Goal: Transaction & Acquisition: Purchase product/service

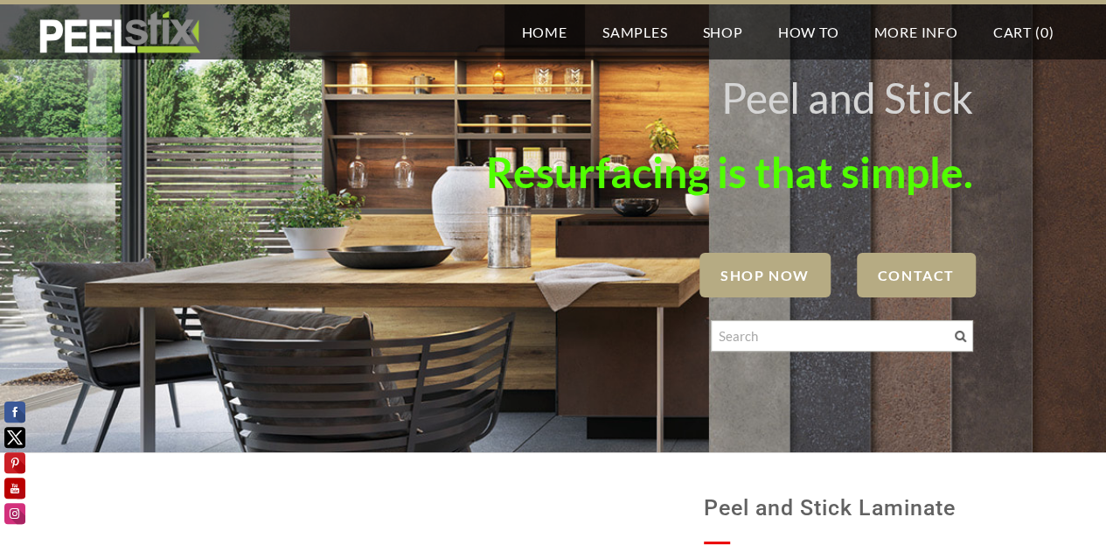
click at [741, 275] on span "SHOP NOW" at bounding box center [765, 275] width 131 height 45
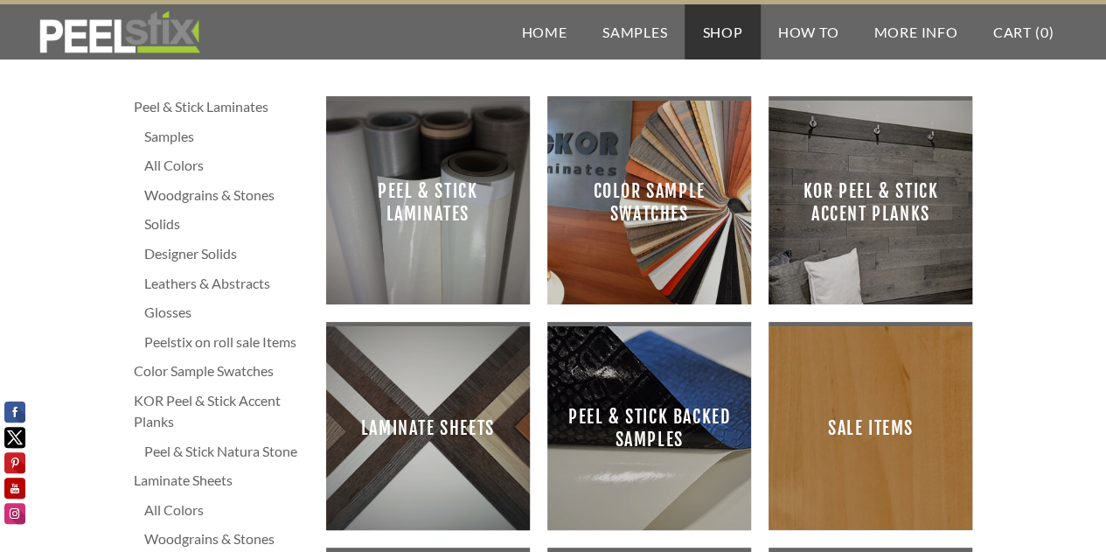
click at [453, 219] on span "Peel & Stick Laminates" at bounding box center [428, 203] width 176 height 176
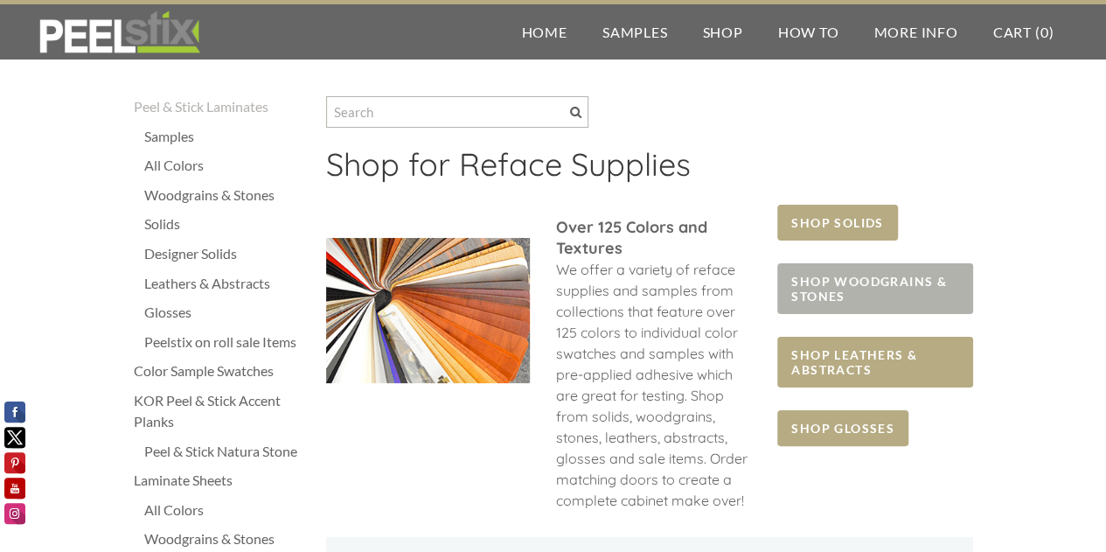
click at [852, 278] on span "SHOP WOODGRAINS & STONES" at bounding box center [874, 288] width 195 height 51
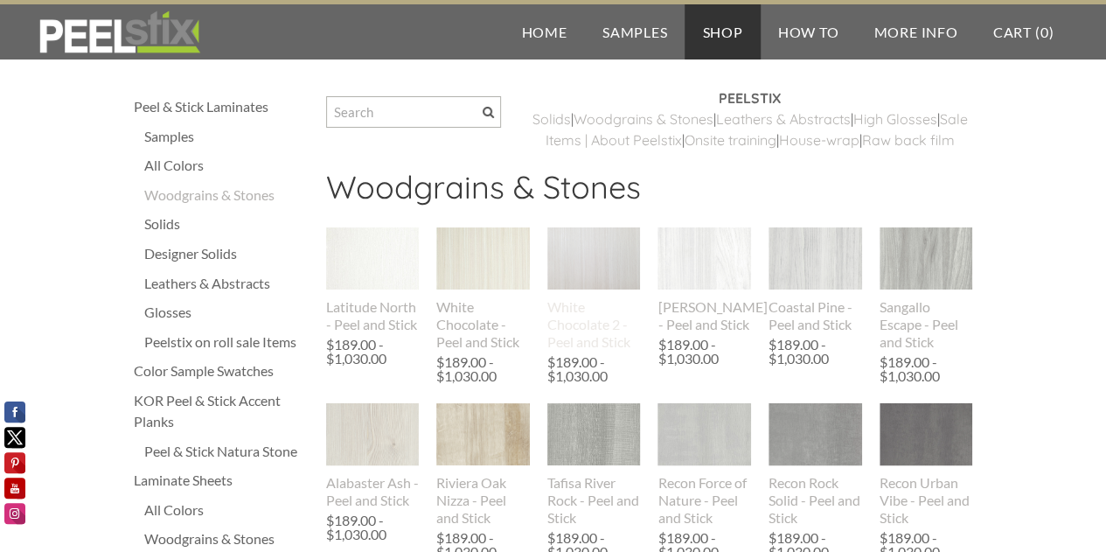
click at [610, 293] on img at bounding box center [594, 258] width 94 height 121
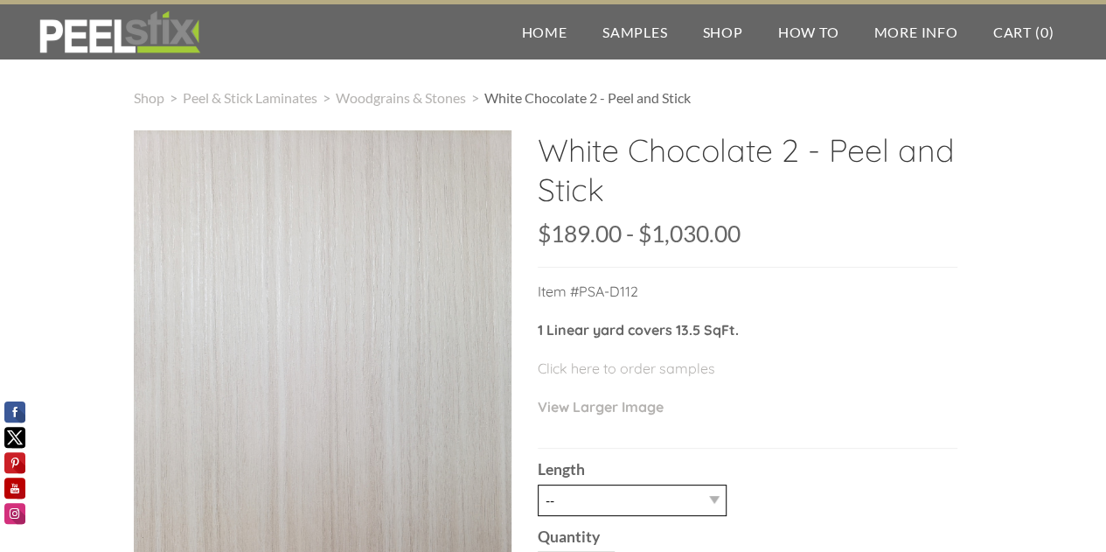
click at [614, 512] on select "-- 3LY 10LY 15LY 30LY" at bounding box center [632, 499] width 189 height 31
select select "3LY"
click at [538, 484] on select "-- 3LY 10LY 15LY 30LY" at bounding box center [632, 499] width 189 height 31
type input "1"
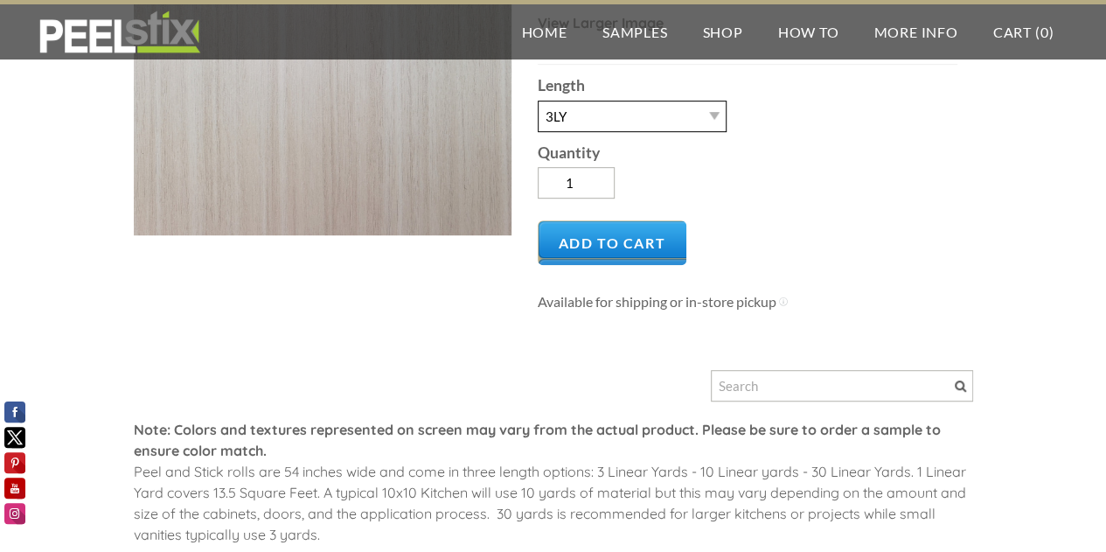
scroll to position [408, 0]
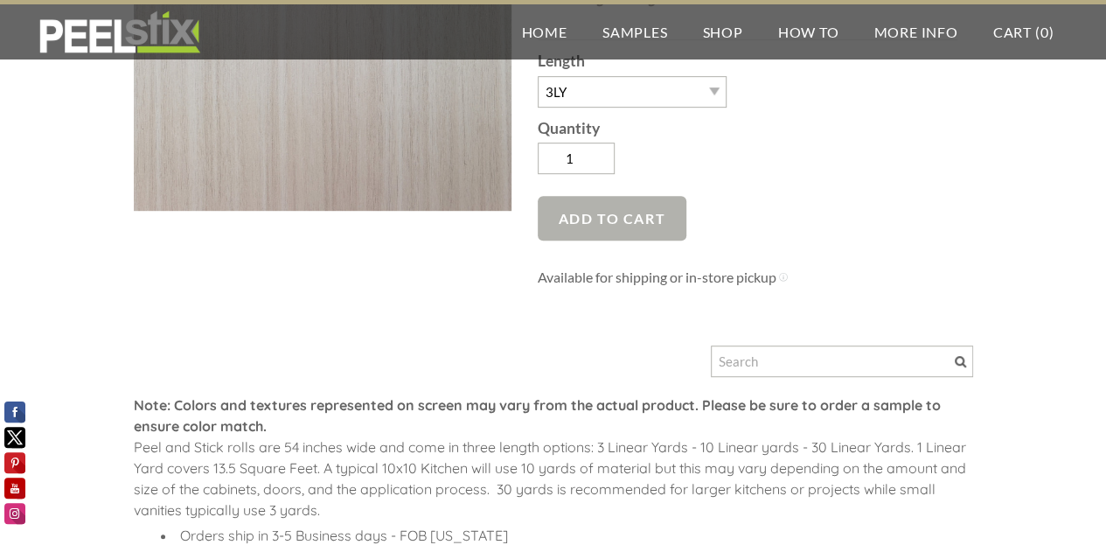
click at [659, 225] on span "Add to Cart" at bounding box center [613, 218] width 150 height 45
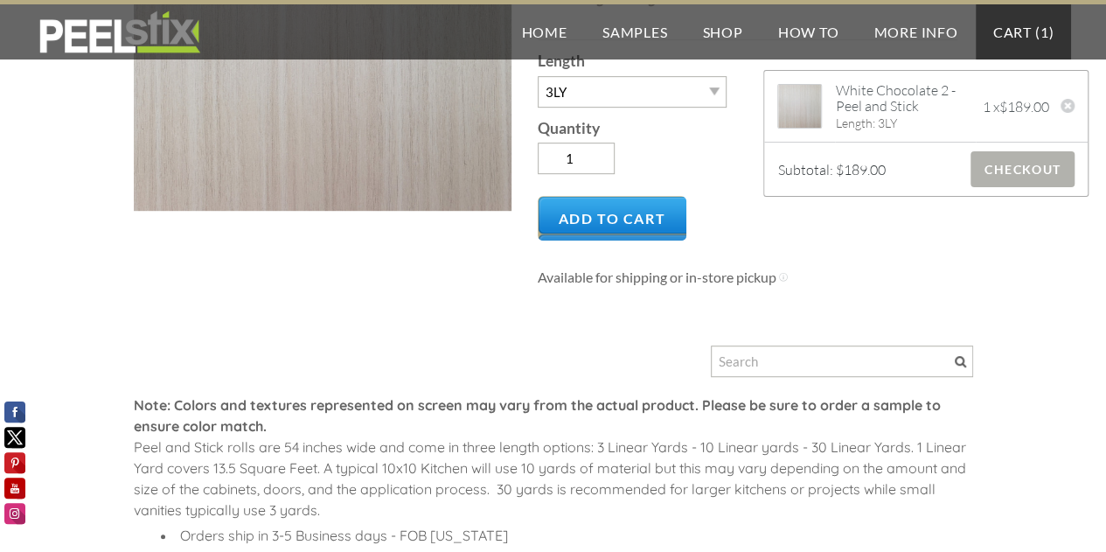
click at [982, 158] on span "Checkout" at bounding box center [1023, 169] width 104 height 36
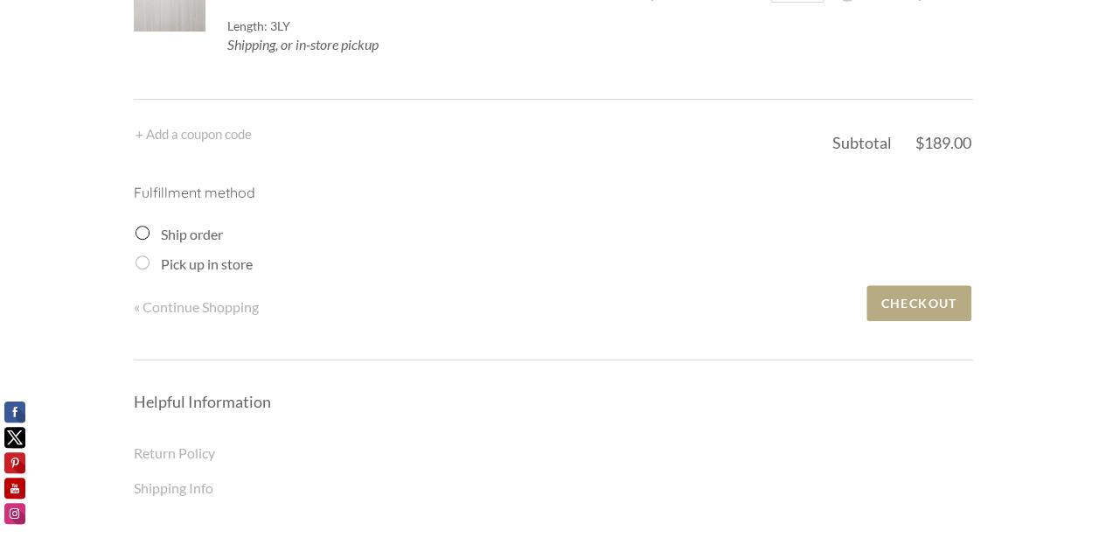
scroll to position [166, 0]
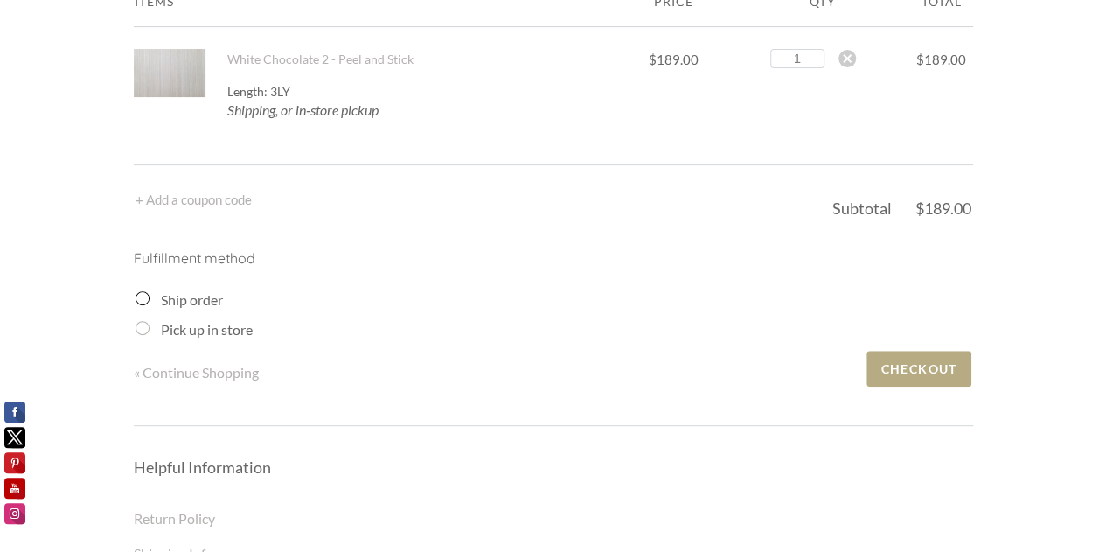
click at [138, 300] on input "Ship order" at bounding box center [143, 298] width 14 height 14
click at [143, 302] on input "Ship order" at bounding box center [143, 298] width 14 height 14
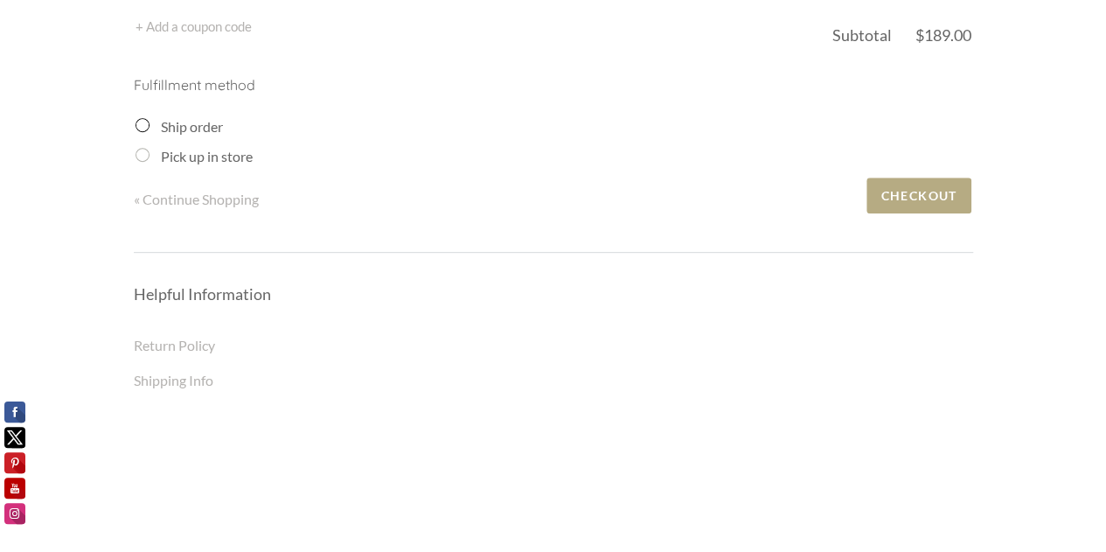
scroll to position [341, 0]
click at [144, 125] on input "Ship order" at bounding box center [143, 123] width 14 height 14
click at [142, 122] on input "Ship order" at bounding box center [143, 123] width 14 height 14
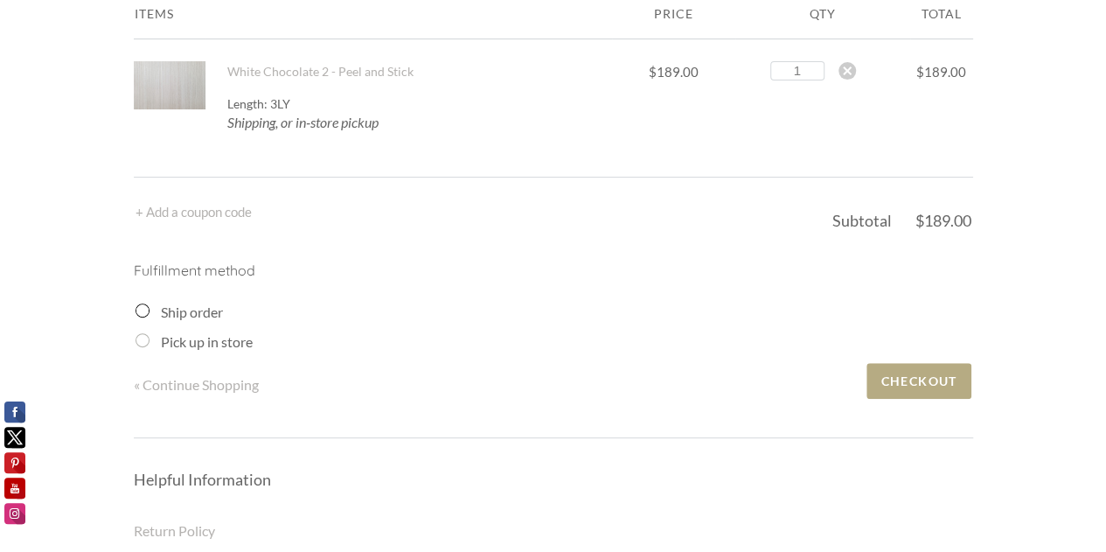
scroll to position [105, 0]
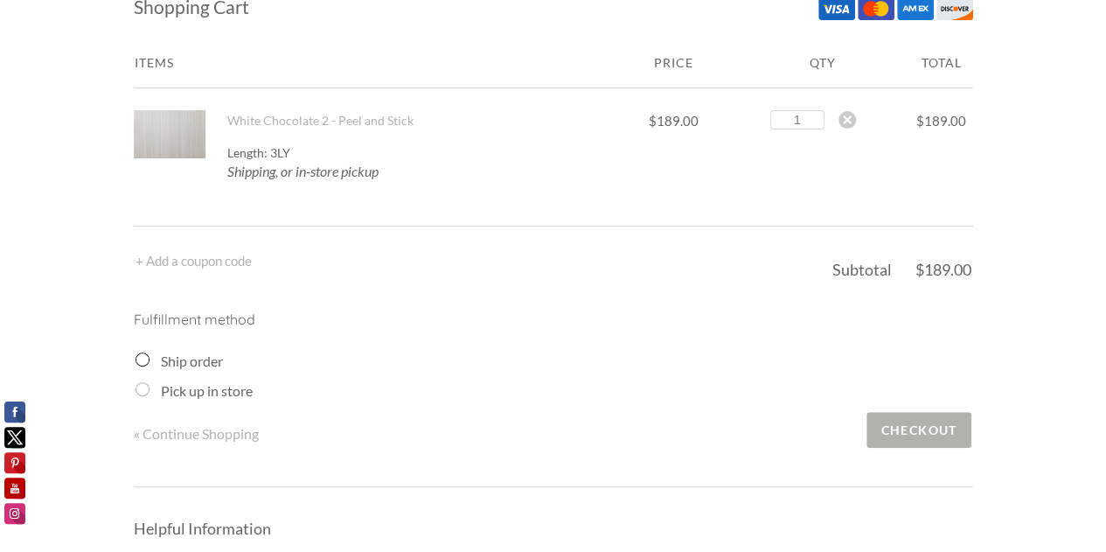
click at [935, 429] on span "Checkout" at bounding box center [919, 430] width 104 height 36
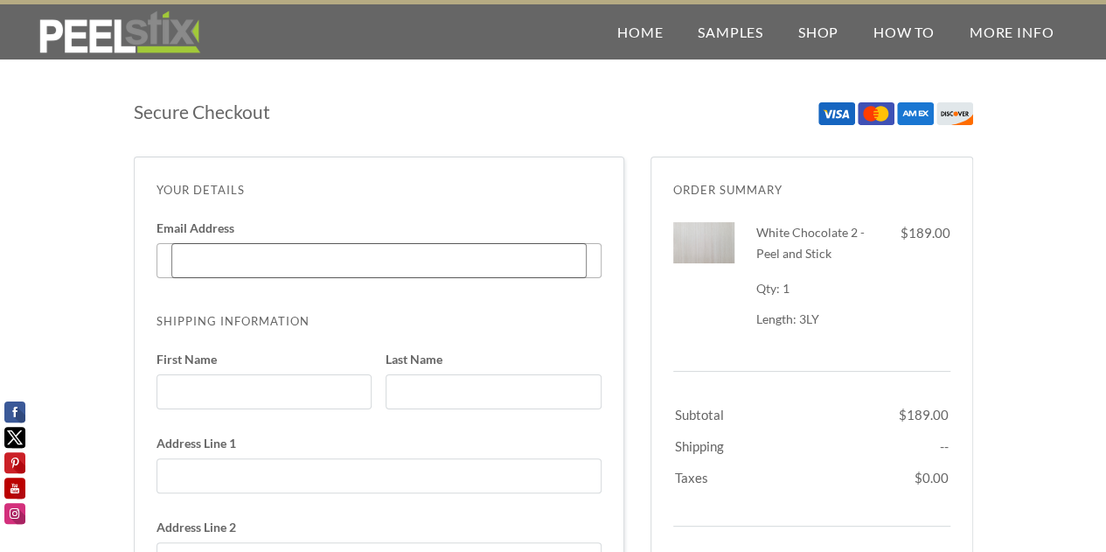
click at [310, 260] on input "Email Address Enter code" at bounding box center [378, 260] width 415 height 35
type input "[EMAIL_ADDRESS][DOMAIN_NAME]"
click at [220, 394] on input "First Name" at bounding box center [265, 391] width 216 height 35
type input "[PERSON_NAME]"
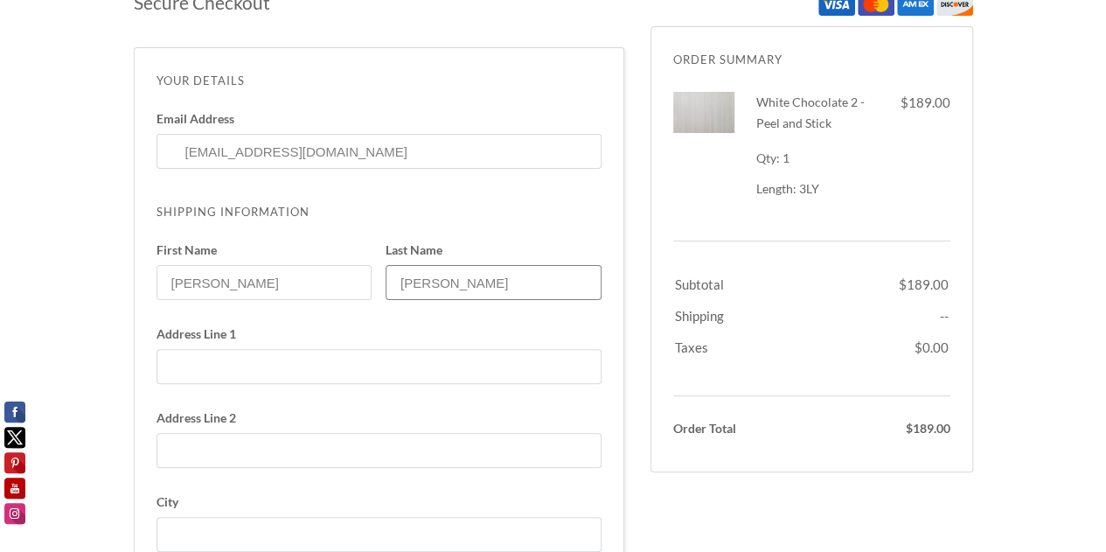
scroll to position [245, 0]
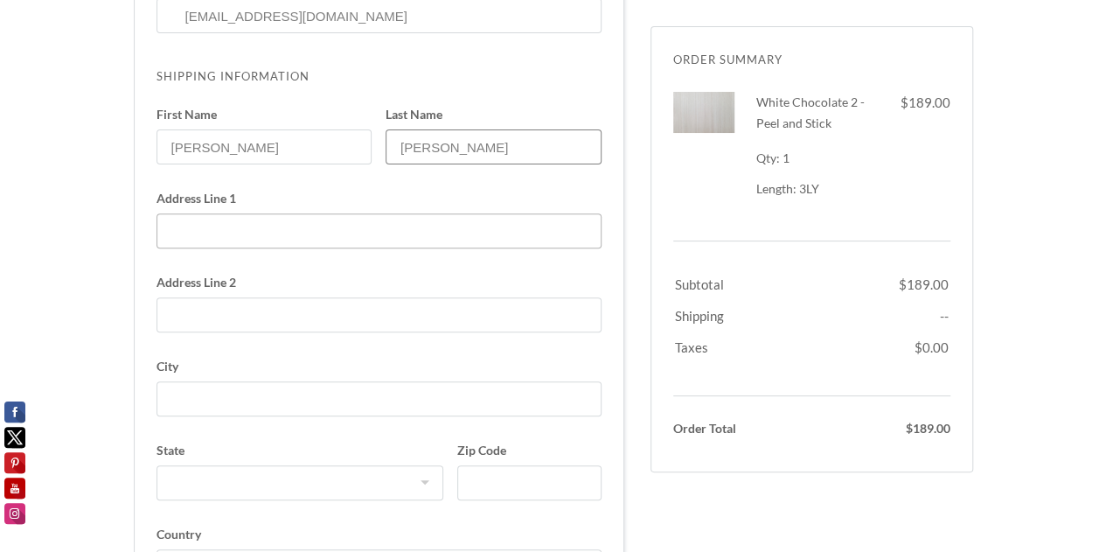
type input "[PERSON_NAME]"
click at [219, 226] on input "Address Line 1" at bounding box center [379, 230] width 445 height 35
type input "[STREET_ADDRESS]"
click at [180, 403] on input "City" at bounding box center [379, 398] width 445 height 35
type input "[PERSON_NAME]"
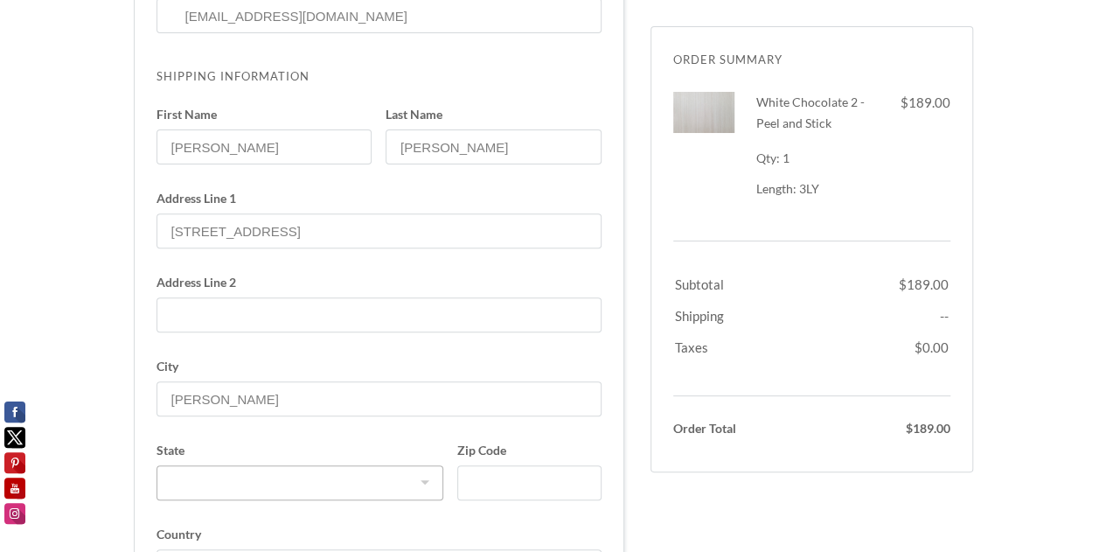
click at [200, 480] on select "[US_STATE] [US_STATE] [US_STATE] [US_STATE] [US_STATE] [US_STATE] [US_STATE] [U…" at bounding box center [301, 482] width 288 height 35
select select "AR"
click at [157, 465] on select "[US_STATE] [US_STATE] [US_STATE] [US_STATE] [US_STATE] [US_STATE] [US_STATE] [U…" at bounding box center [301, 482] width 288 height 35
click at [503, 468] on input "Zip Code" at bounding box center [528, 482] width 143 height 35
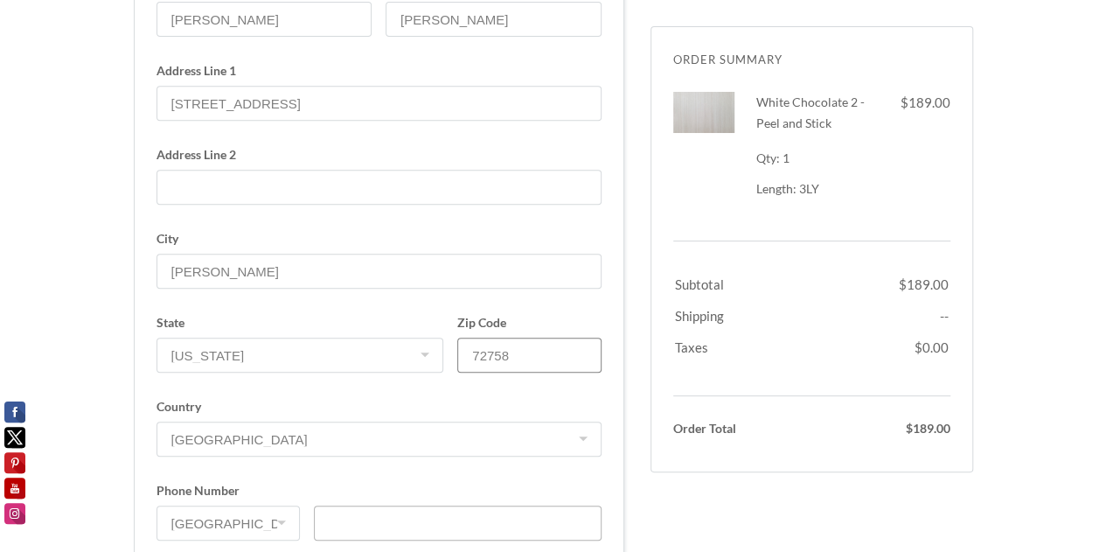
scroll to position [467, 0]
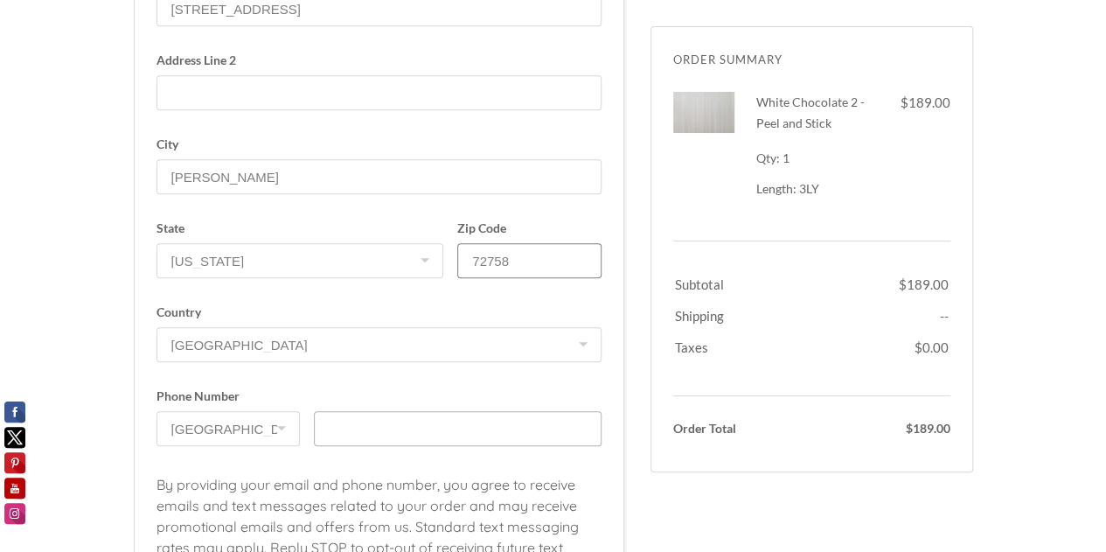
type input "72758"
click at [321, 432] on input "text" at bounding box center [458, 428] width 288 height 35
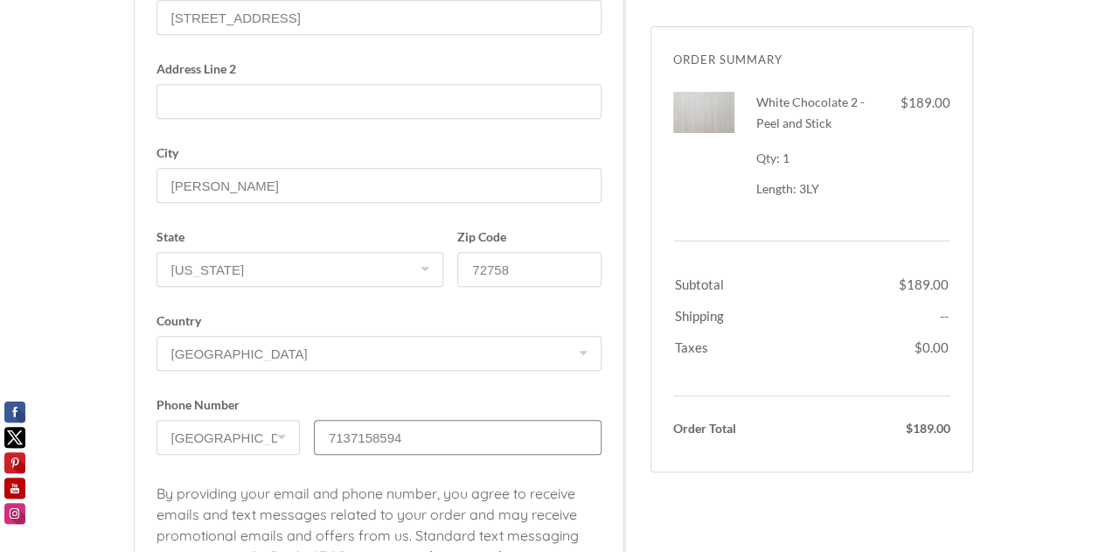
scroll to position [455, 0]
type input "7137158594"
click at [404, 402] on span at bounding box center [458, 408] width 288 height 12
click at [404, 423] on input "7137158594" at bounding box center [458, 440] width 288 height 35
drag, startPoint x: 377, startPoint y: 357, endPoint x: 365, endPoint y: 356, distance: 11.4
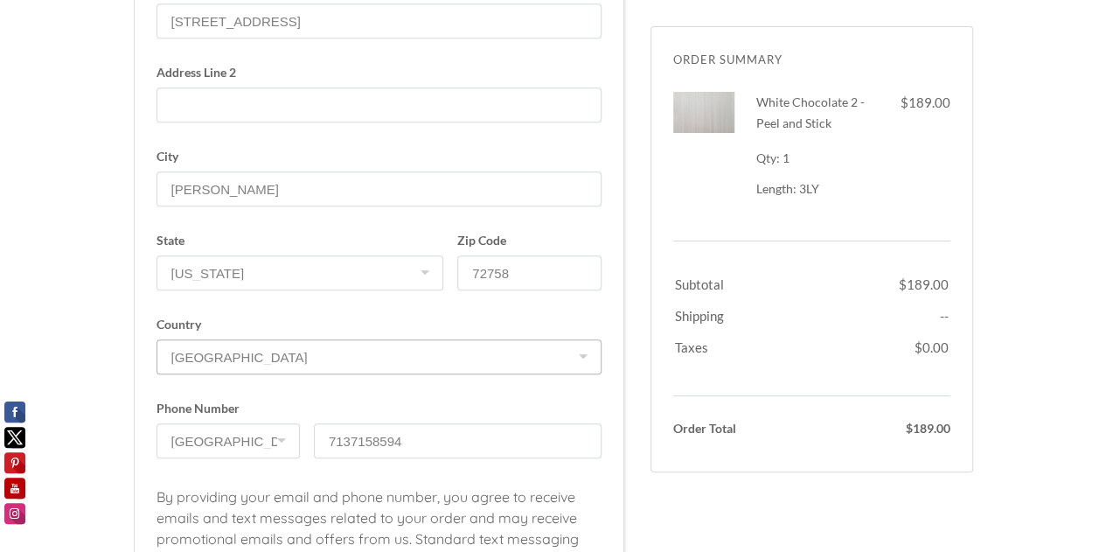
click at [374, 357] on select "[GEOGRAPHIC_DATA] [GEOGRAPHIC_DATA] [GEOGRAPHIC_DATA] [GEOGRAPHIC_DATA] [GEOGRA…" at bounding box center [379, 356] width 445 height 35
click at [386, 376] on label "Country [GEOGRAPHIC_DATA] [GEOGRAPHIC_DATA] [GEOGRAPHIC_DATA] [GEOGRAPHIC_DATA]…" at bounding box center [379, 353] width 445 height 70
click at [386, 374] on select "[GEOGRAPHIC_DATA] [GEOGRAPHIC_DATA] [GEOGRAPHIC_DATA] [GEOGRAPHIC_DATA] [GEOGRA…" at bounding box center [379, 356] width 445 height 35
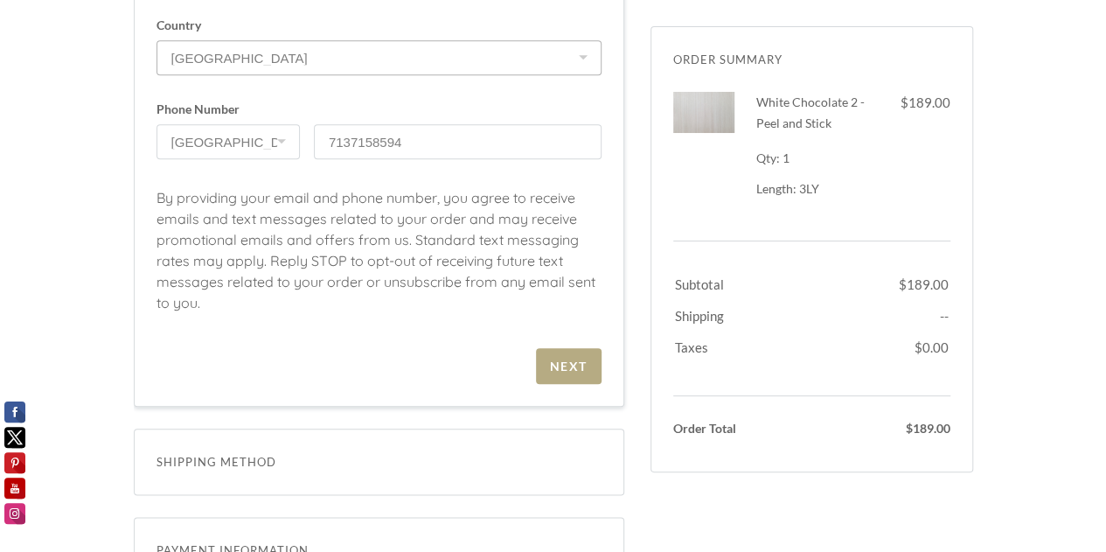
scroll to position [769, 0]
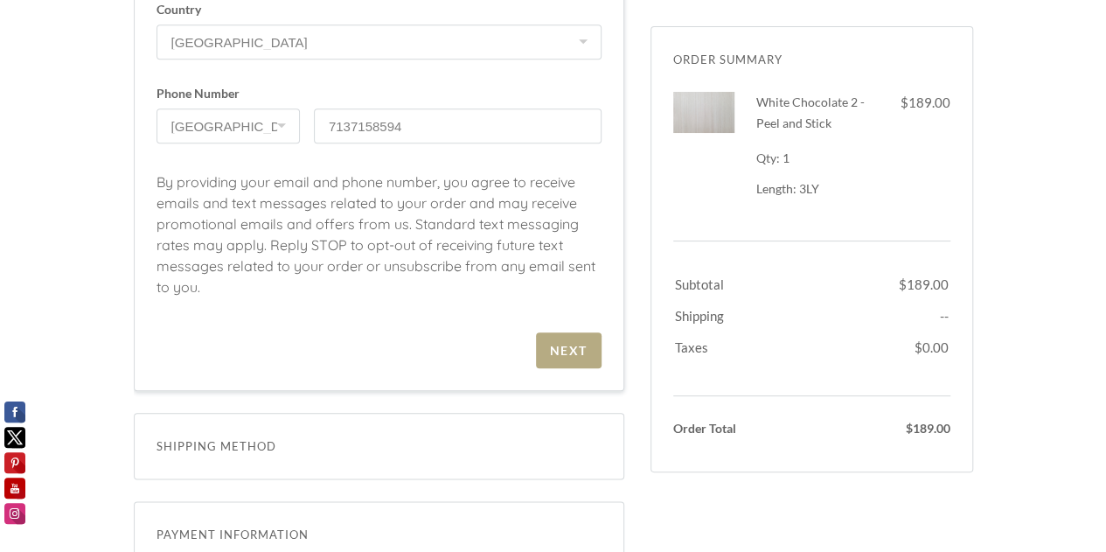
click at [567, 347] on div "Next" at bounding box center [569, 350] width 38 height 15
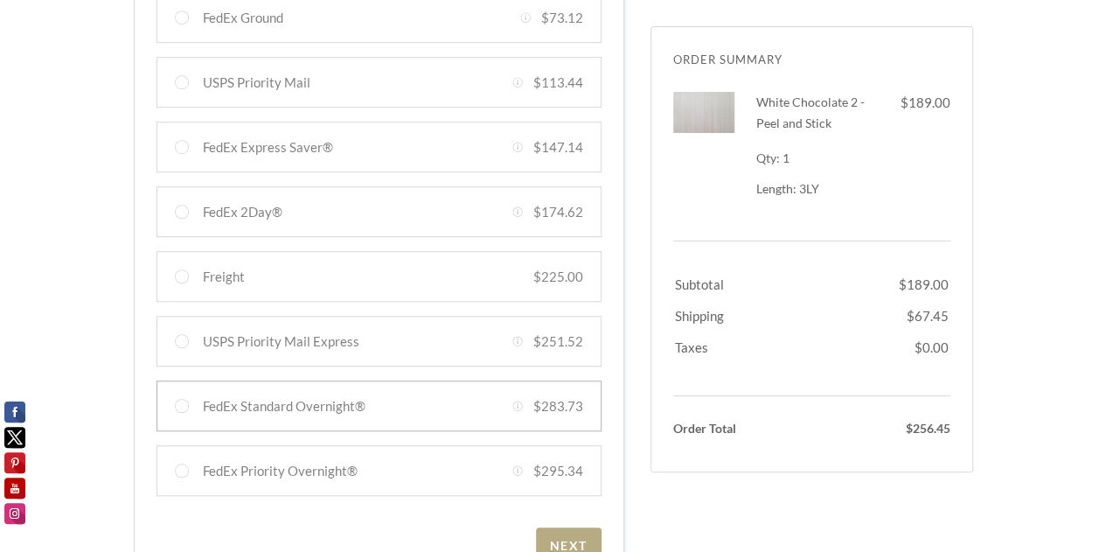
scroll to position [550, 0]
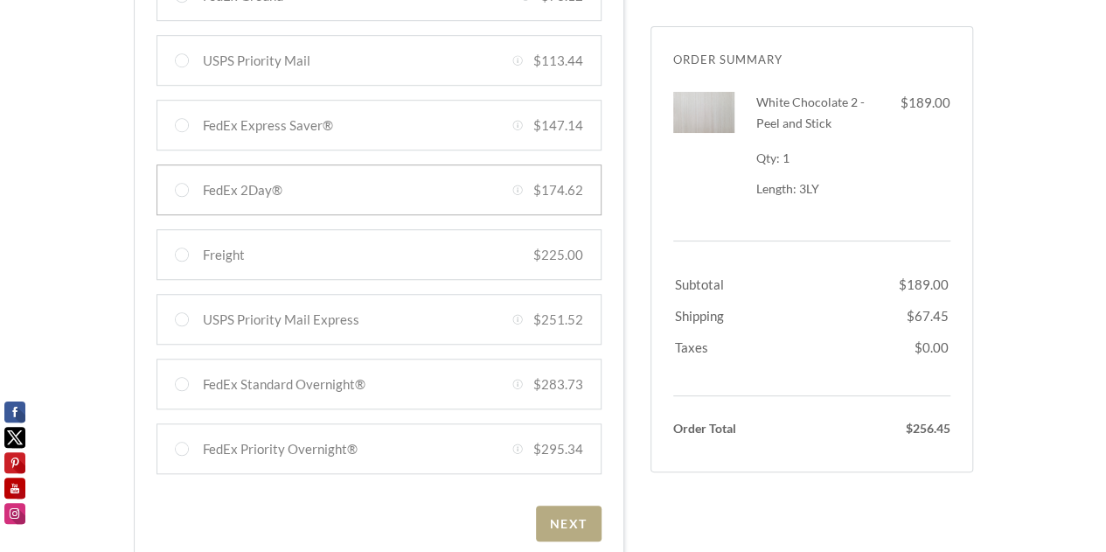
click at [180, 188] on div at bounding box center [379, 189] width 445 height 51
click at [180, 188] on input "FedEx 2Day® Created with Sketch. $174.62" at bounding box center [182, 190] width 14 height 14
radio input "true"
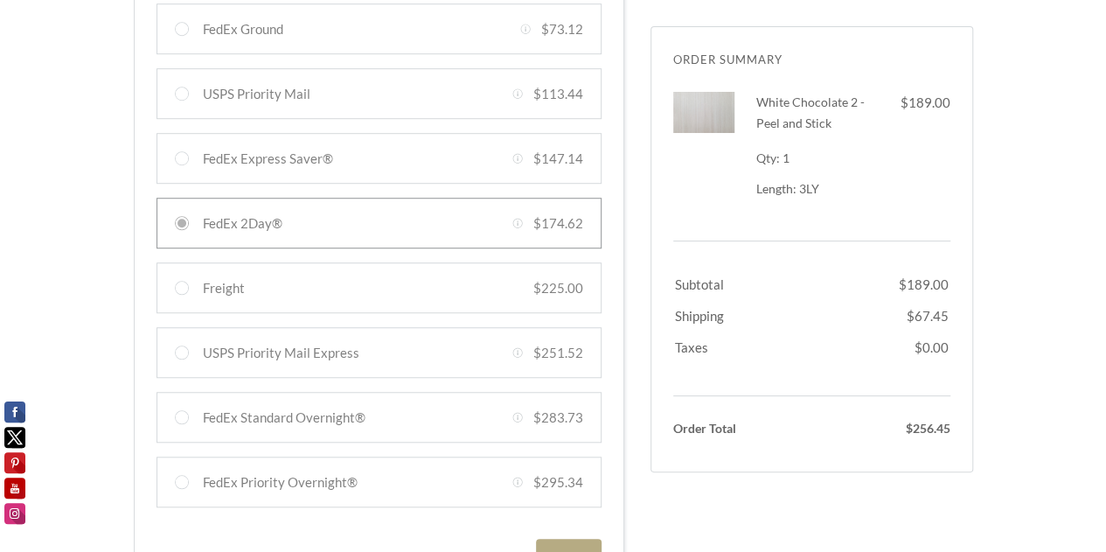
scroll to position [484, 0]
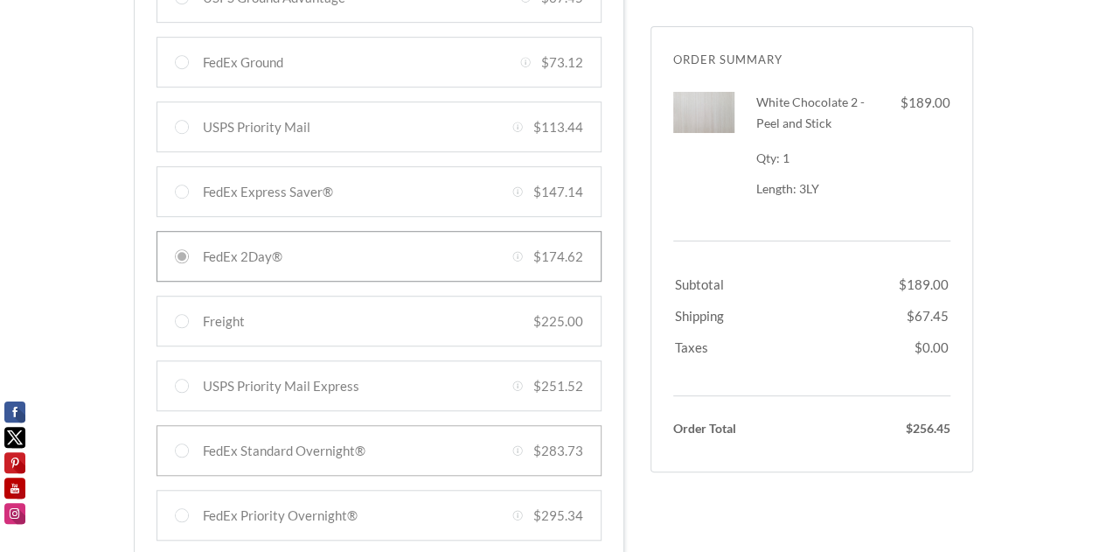
click at [184, 447] on div at bounding box center [379, 450] width 445 height 51
click at [184, 447] on input "FedEx Standard Overnight® Created with Sketch. $283.73" at bounding box center [182, 450] width 14 height 14
radio input "true"
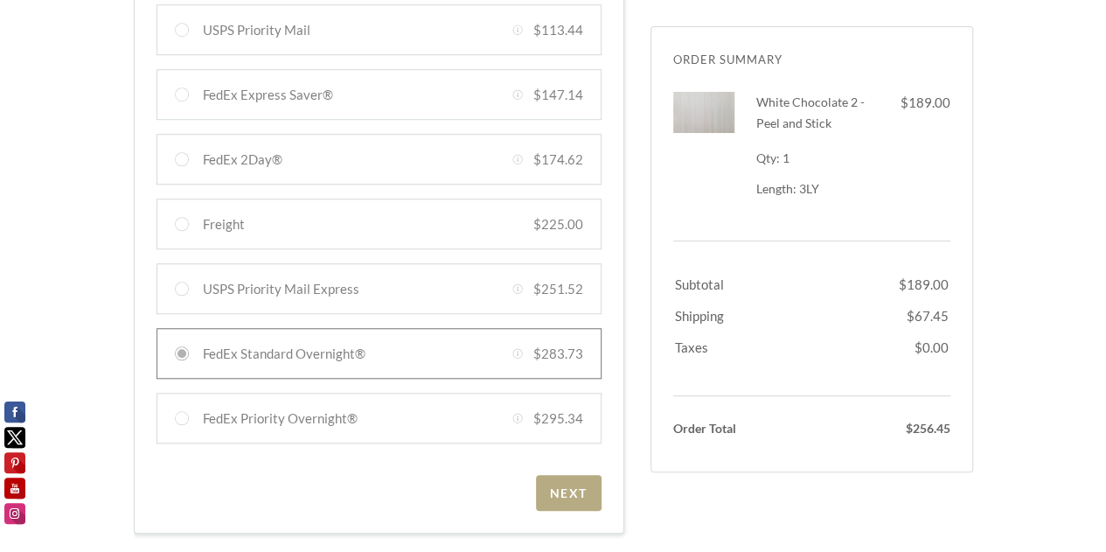
scroll to position [582, 0]
click at [580, 485] on div "Next" at bounding box center [569, 491] width 38 height 15
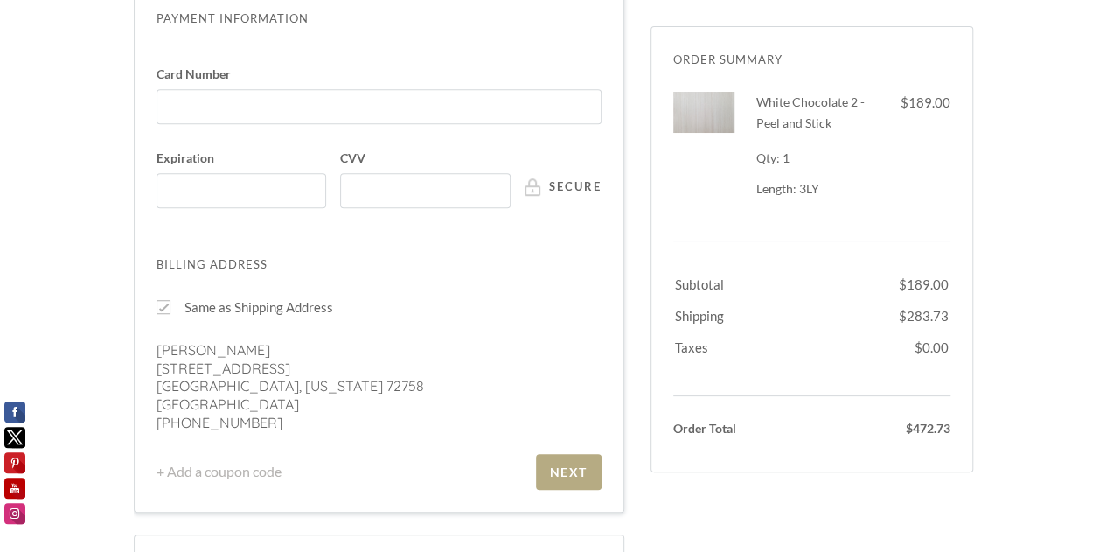
scroll to position [491, 0]
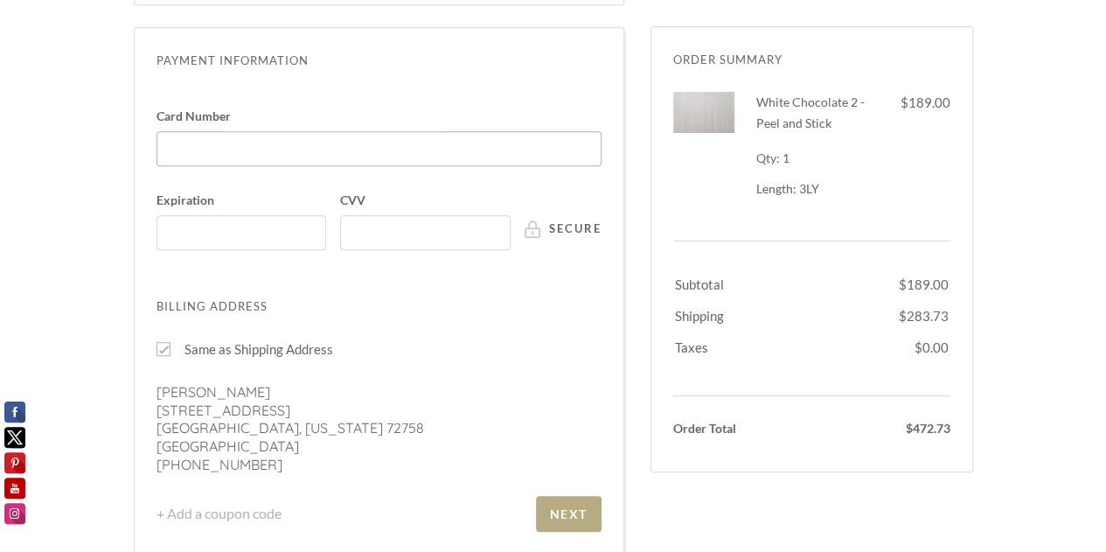
click at [324, 133] on div at bounding box center [379, 148] width 445 height 35
click at [324, 140] on input "Card Number" at bounding box center [383, 140] width 435 height 1
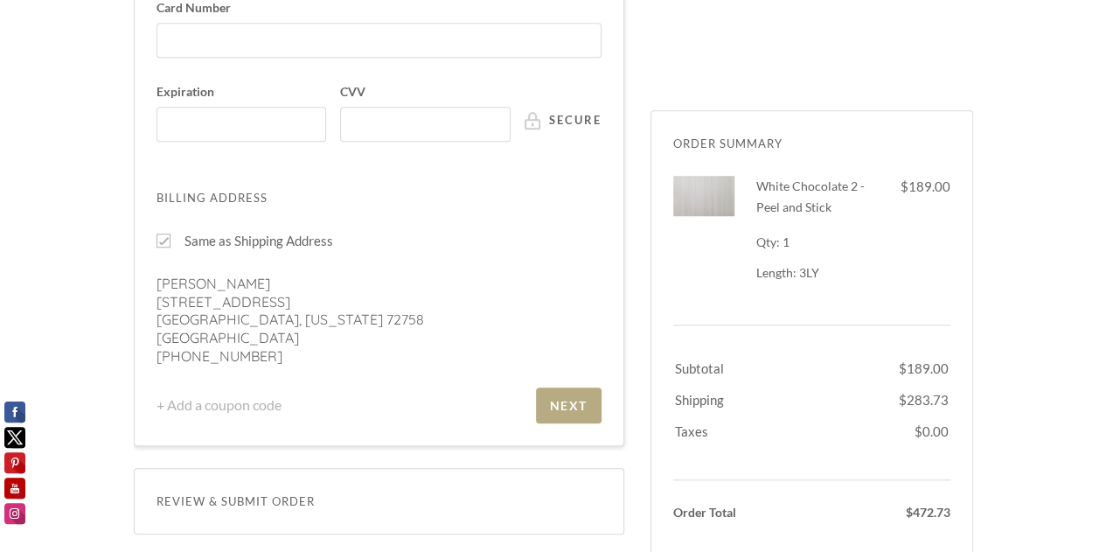
scroll to position [702, 0]
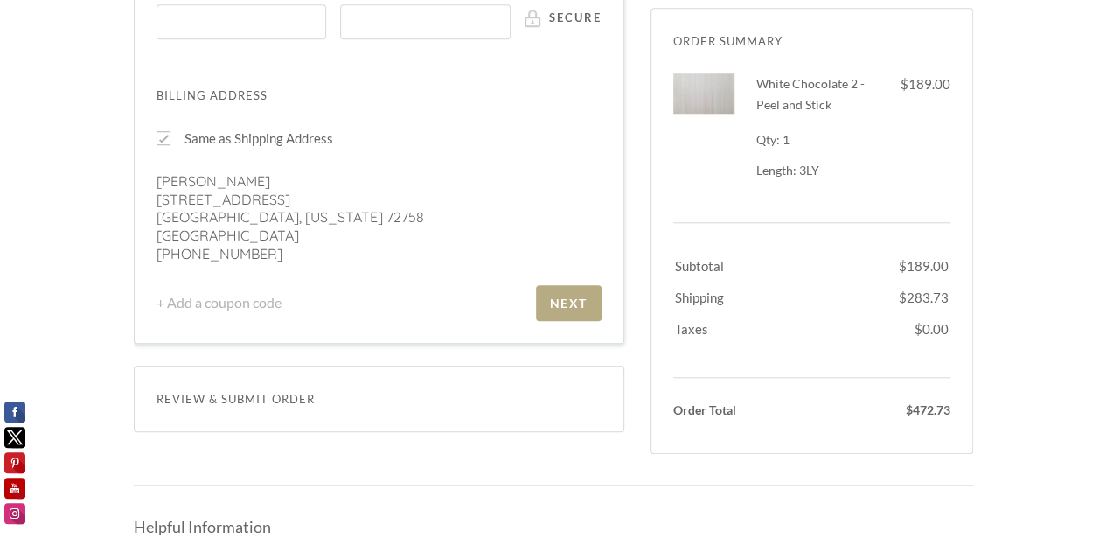
click at [166, 137] on div at bounding box center [164, 138] width 14 height 14
click at [166, 137] on input "Same as Shipping Address" at bounding box center [164, 138] width 14 height 14
checkbox input "false"
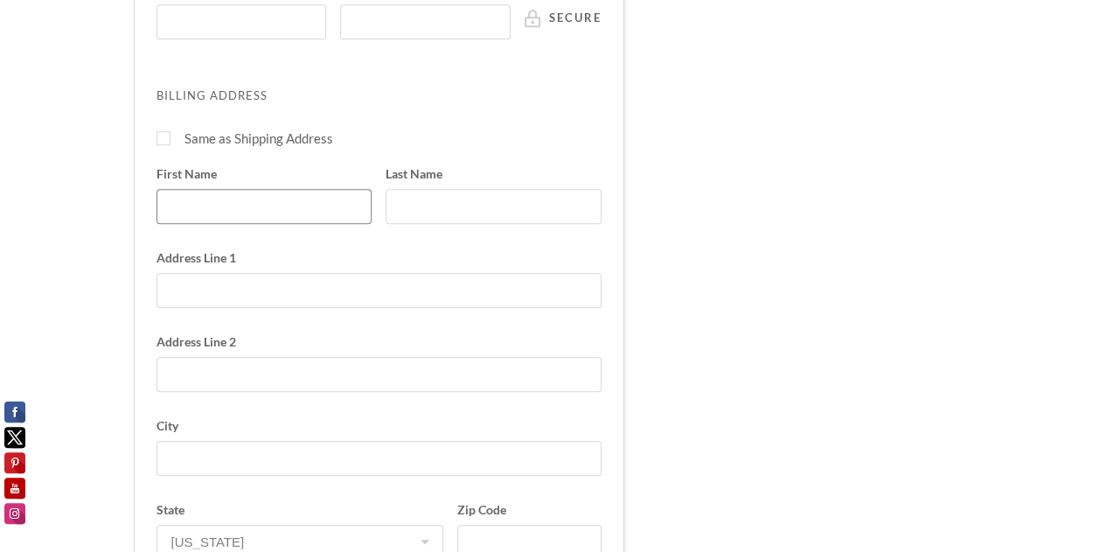
click at [189, 202] on input "First Name" at bounding box center [265, 206] width 216 height 35
type input "[PERSON_NAME]"
click at [240, 295] on input "Address Line 1" at bounding box center [379, 290] width 445 height 35
type input "[STREET_ADDRESS]"
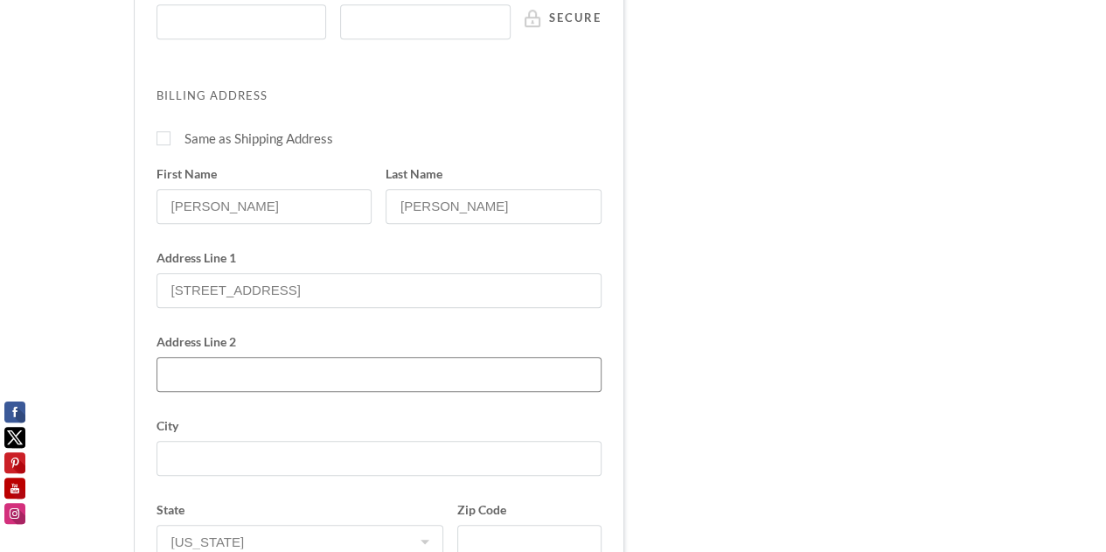
click at [232, 373] on input "Address Line 2" at bounding box center [379, 374] width 445 height 35
click at [223, 379] on input "suite" at bounding box center [379, 374] width 445 height 35
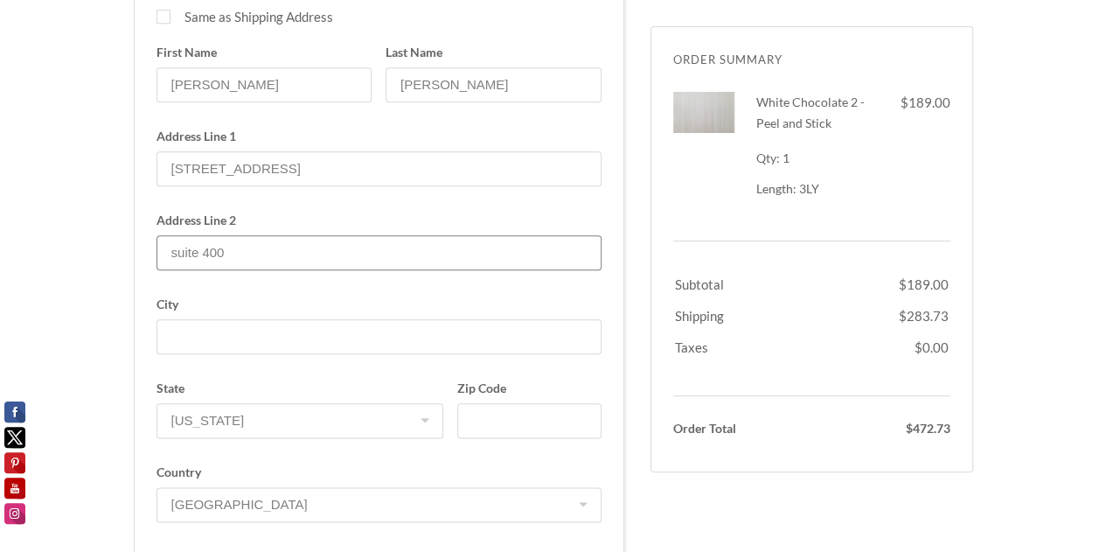
scroll to position [824, 0]
type input "suite 400"
click at [217, 337] on input "City" at bounding box center [379, 336] width 445 height 35
type input "[GEOGRAPHIC_DATA]"
click at [506, 410] on input "Zip Code" at bounding box center [528, 420] width 143 height 35
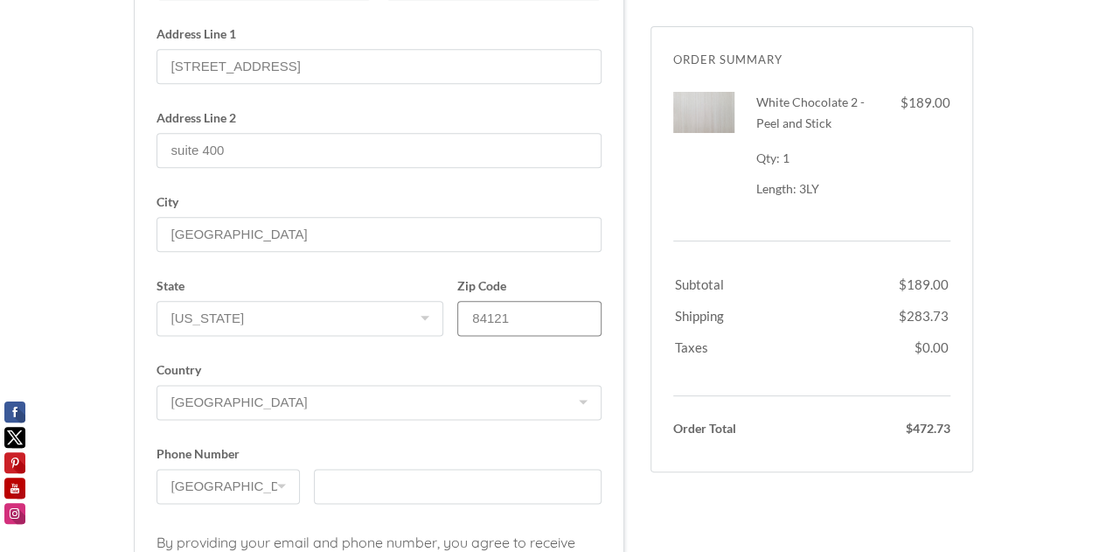
scroll to position [968, 0]
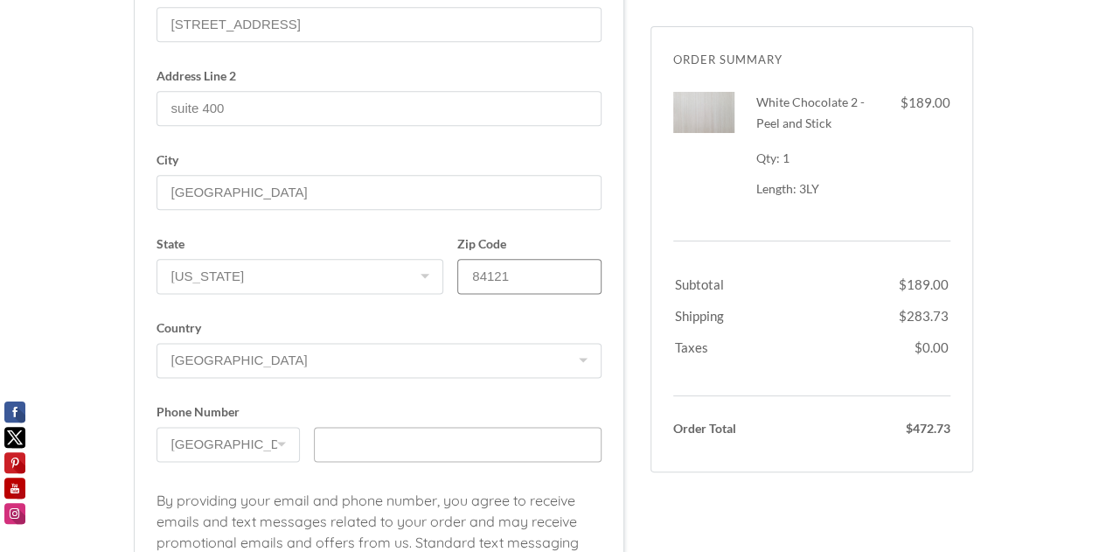
type input "84121"
click at [374, 439] on input "text" at bounding box center [458, 444] width 288 height 35
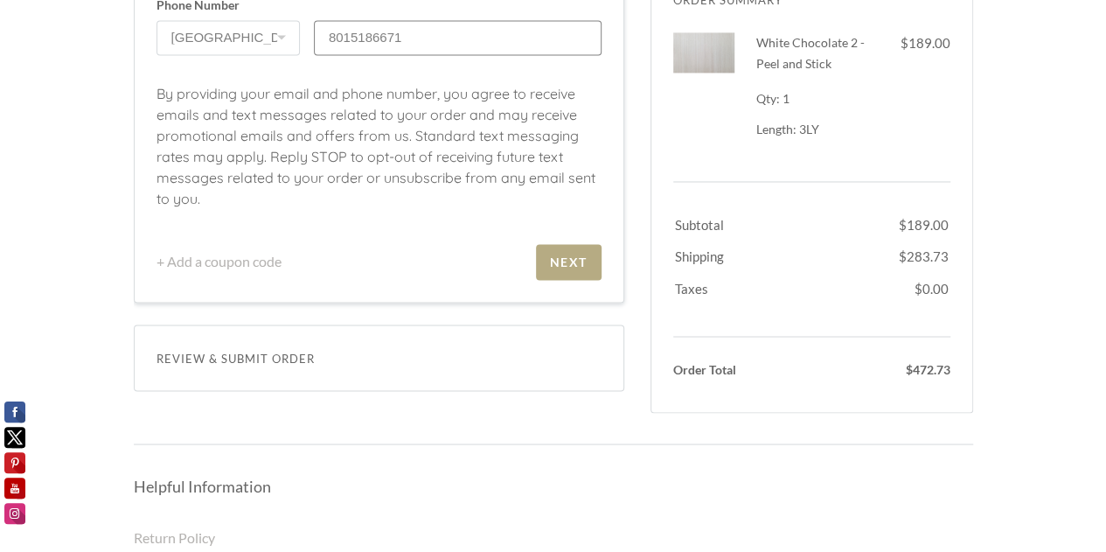
scroll to position [1404, 0]
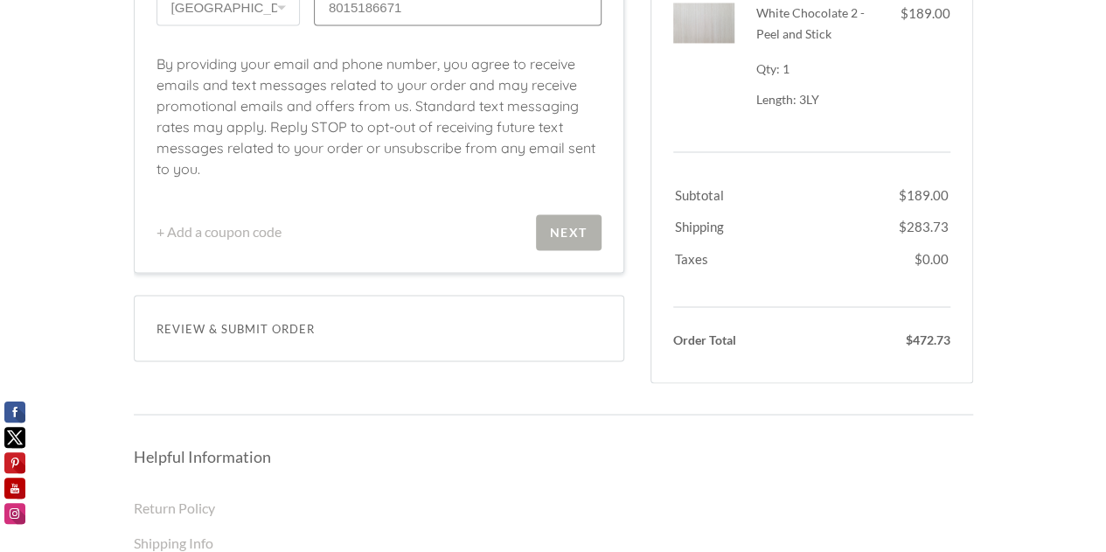
type input "8015186671"
click at [544, 215] on span "Next" at bounding box center [569, 232] width 66 height 36
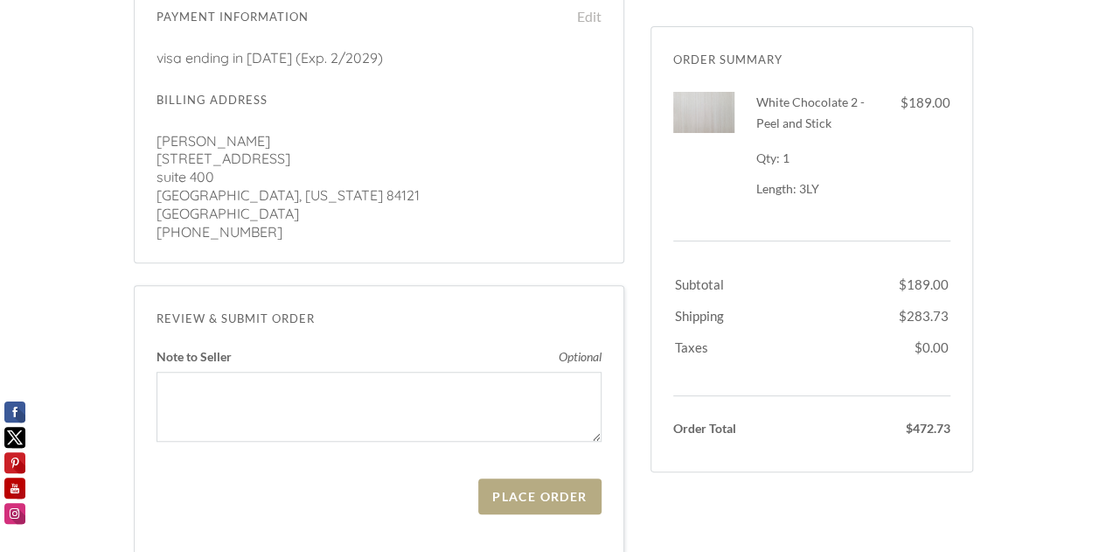
scroll to position [570, 0]
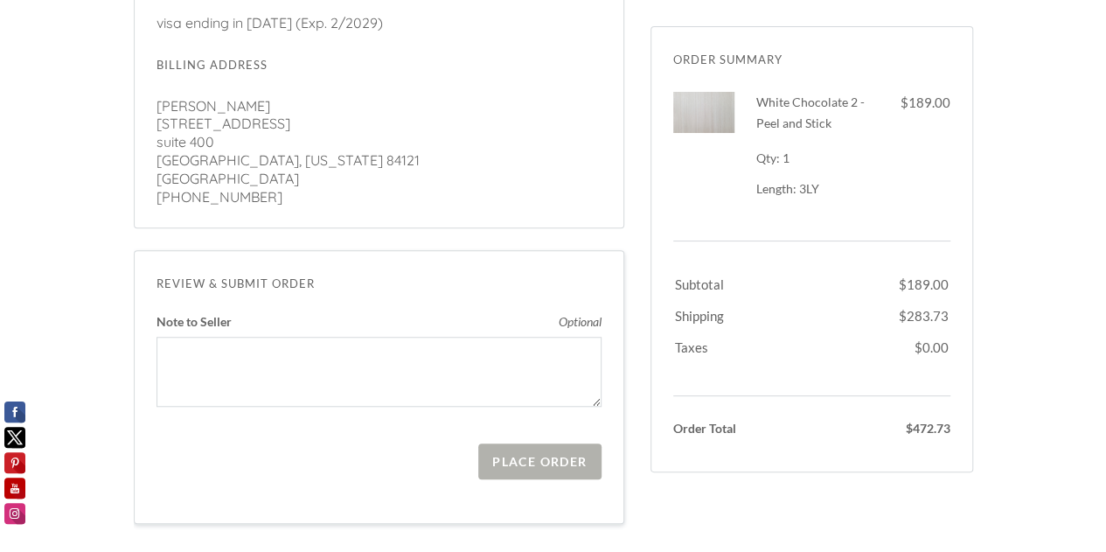
click at [546, 466] on span "Place Order" at bounding box center [539, 461] width 122 height 36
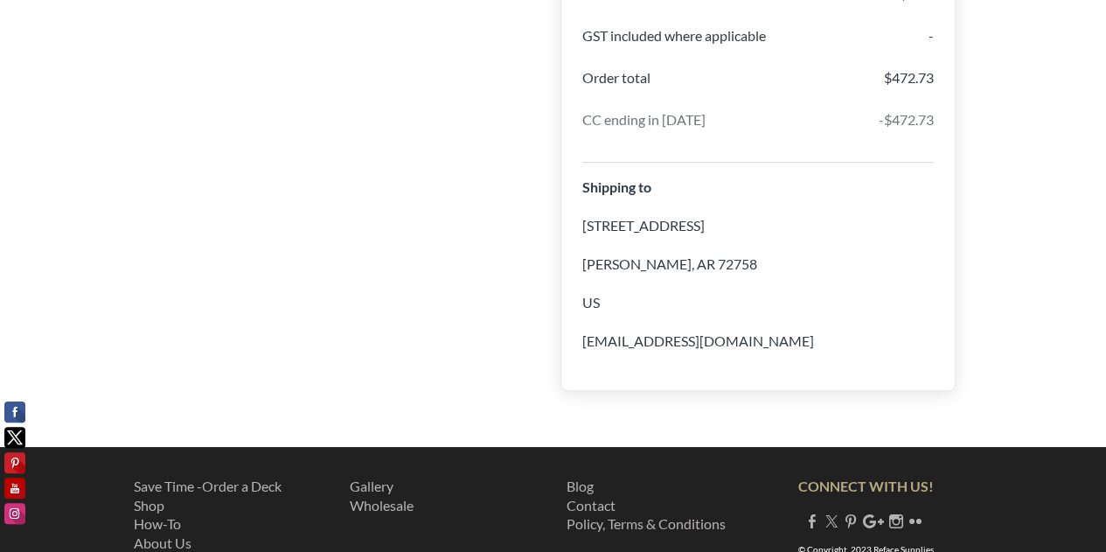
scroll to position [387, 0]
